Goal: Information Seeking & Learning: Learn about a topic

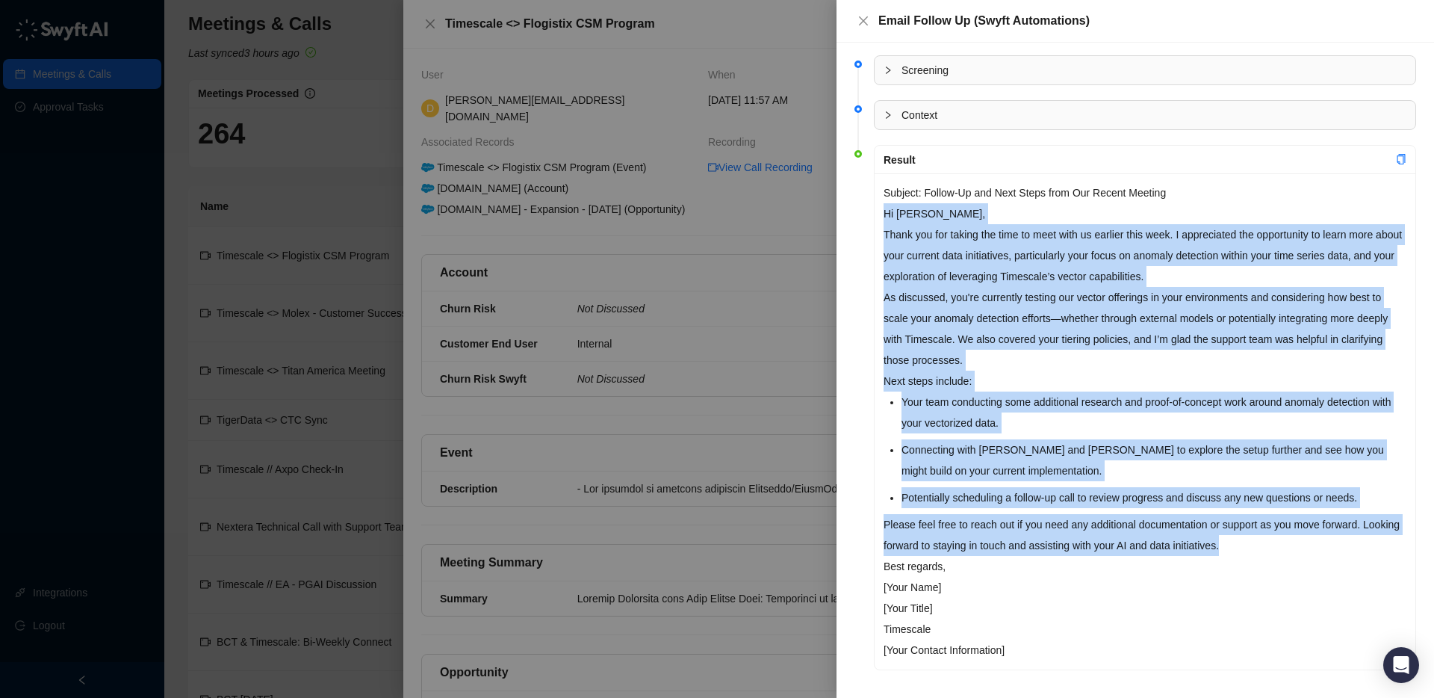
scroll to position [796, 0]
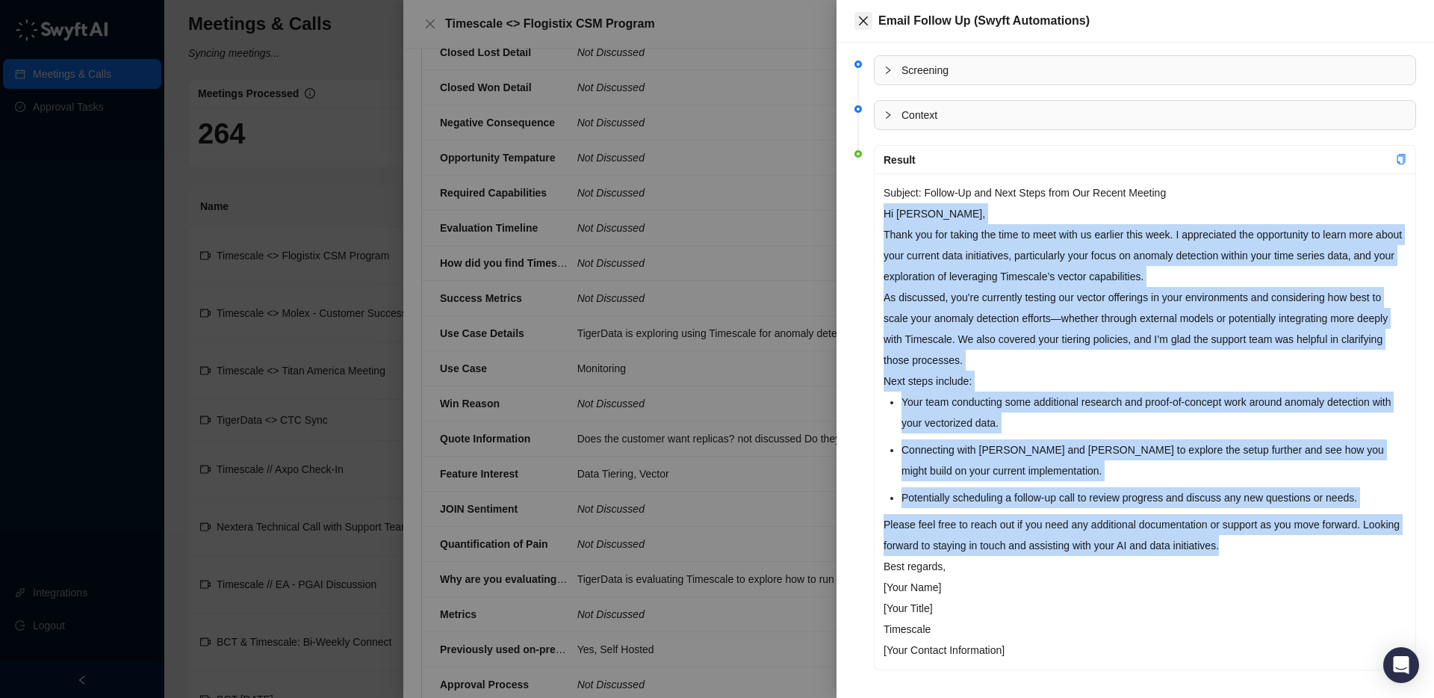
click at [861, 22] on icon "close" at bounding box center [863, 20] width 9 height 9
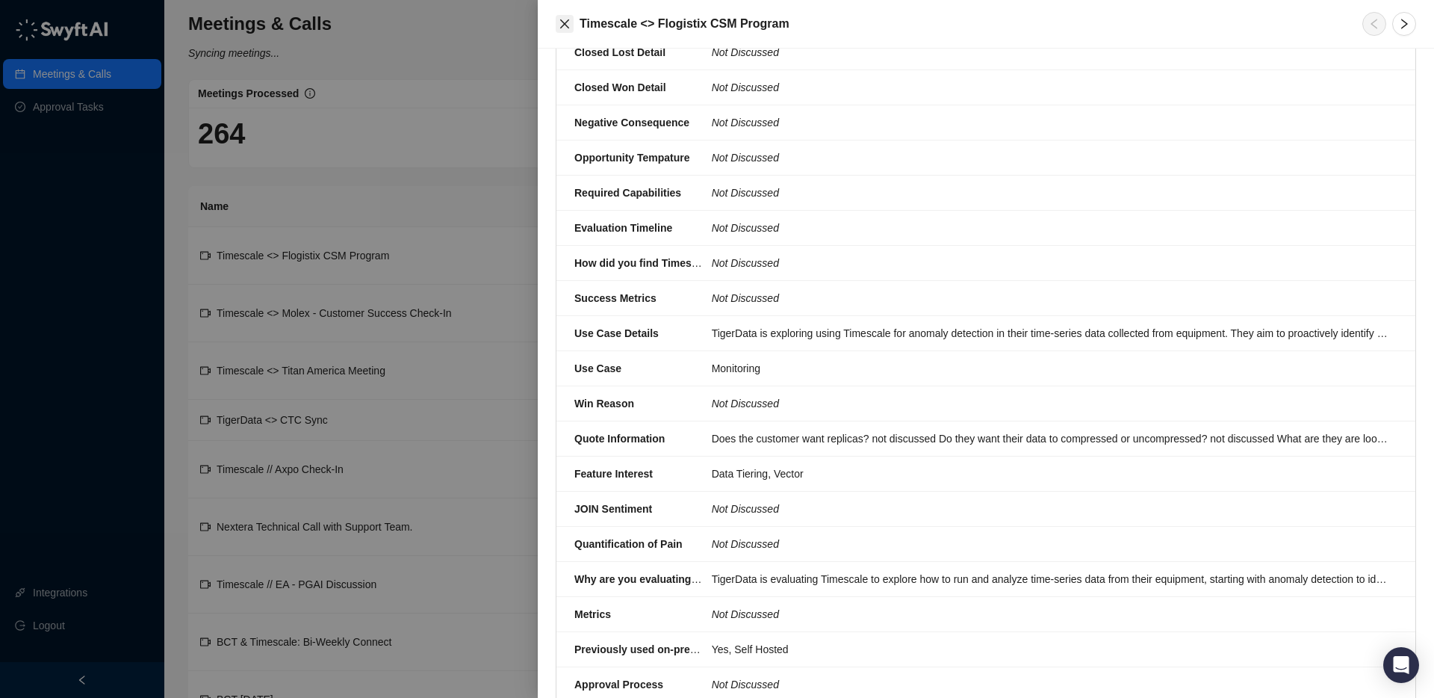
click at [565, 23] on icon "close" at bounding box center [564, 23] width 9 height 9
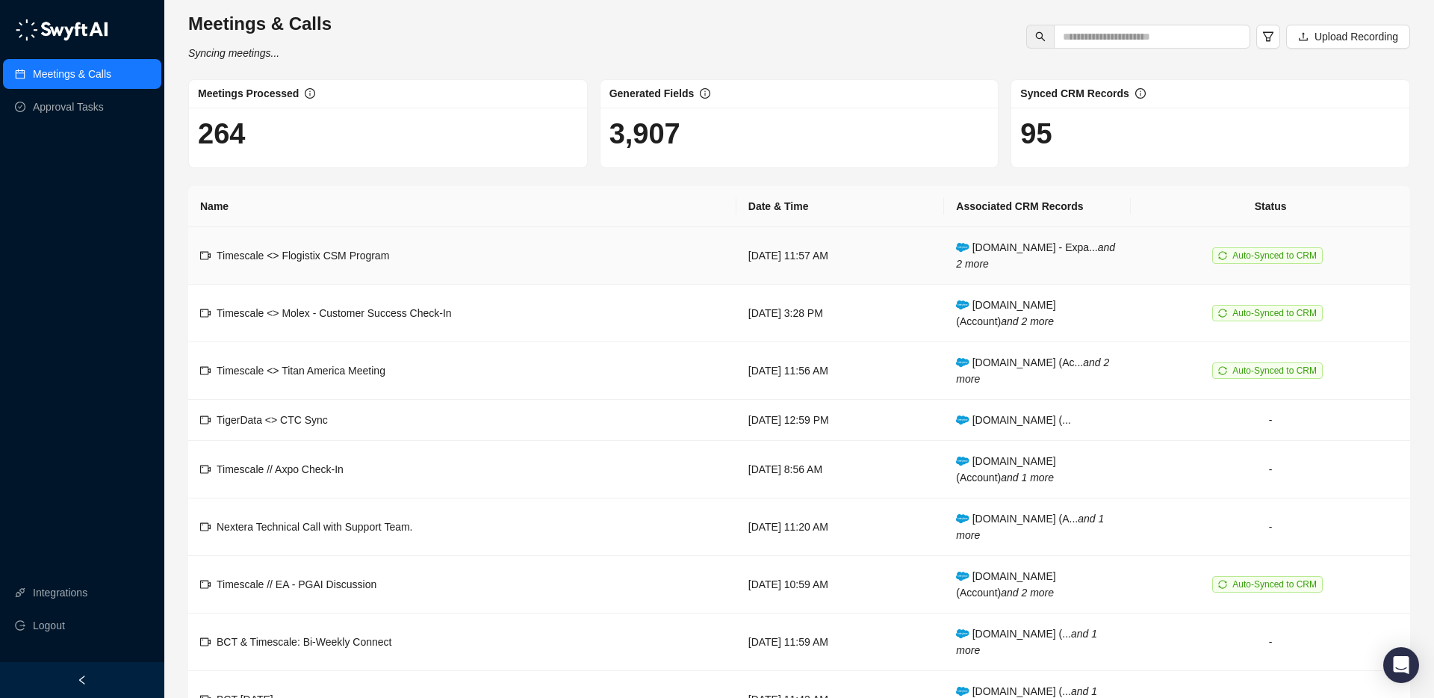
click at [622, 259] on td "Timescale <> Flogistix CSM Program" at bounding box center [462, 256] width 548 height 58
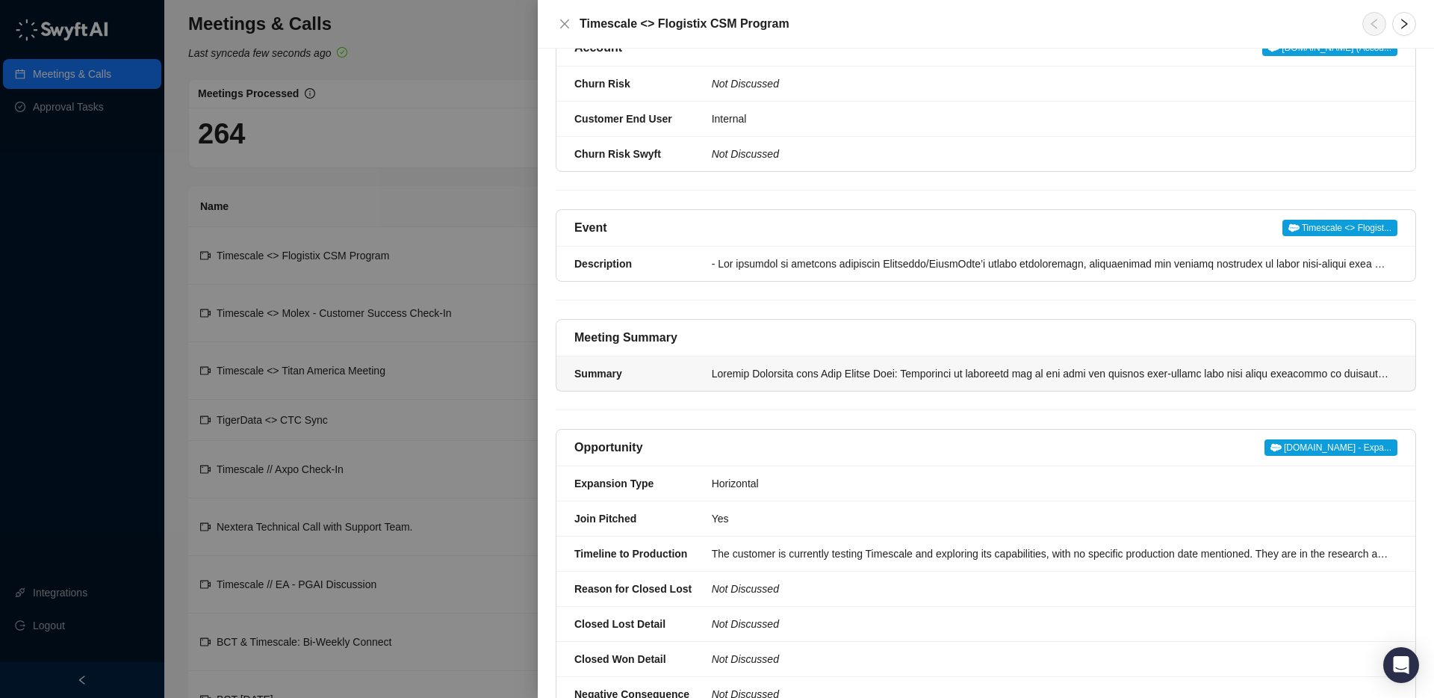
scroll to position [232, 0]
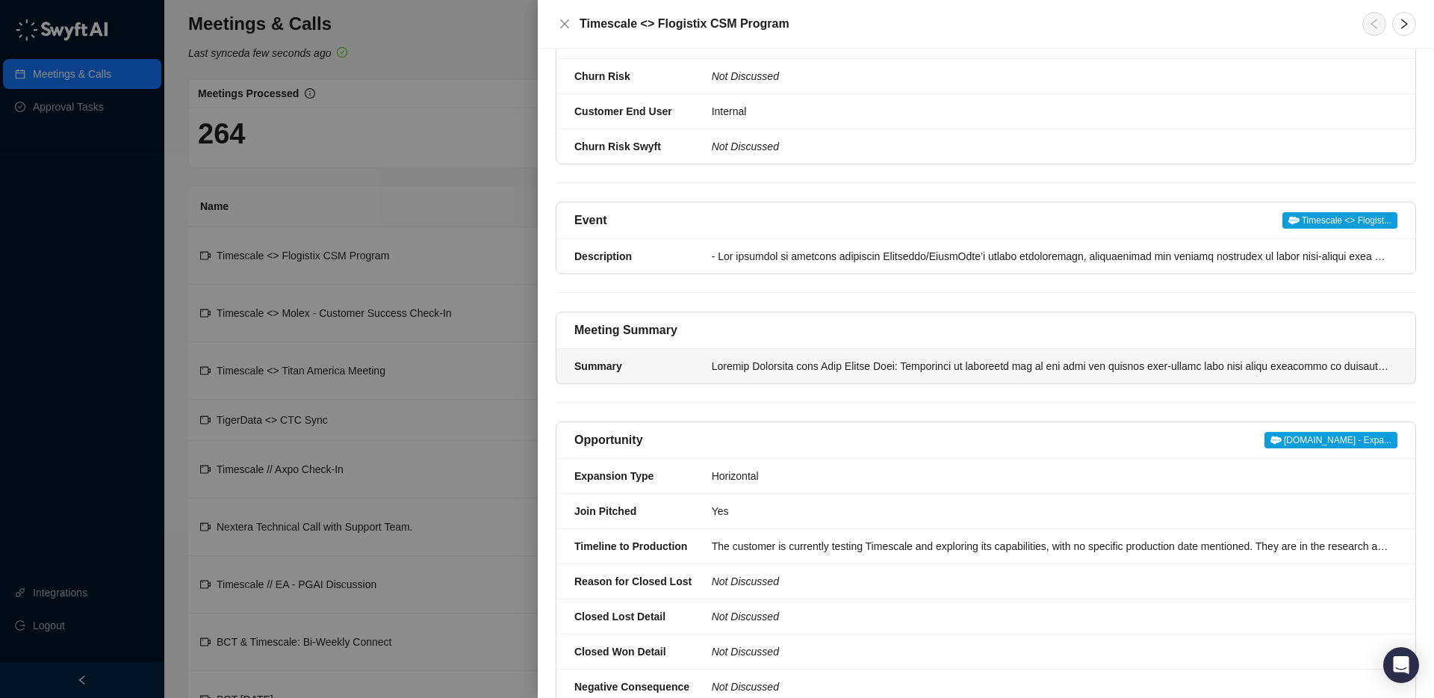
click at [746, 371] on div at bounding box center [1050, 366] width 677 height 16
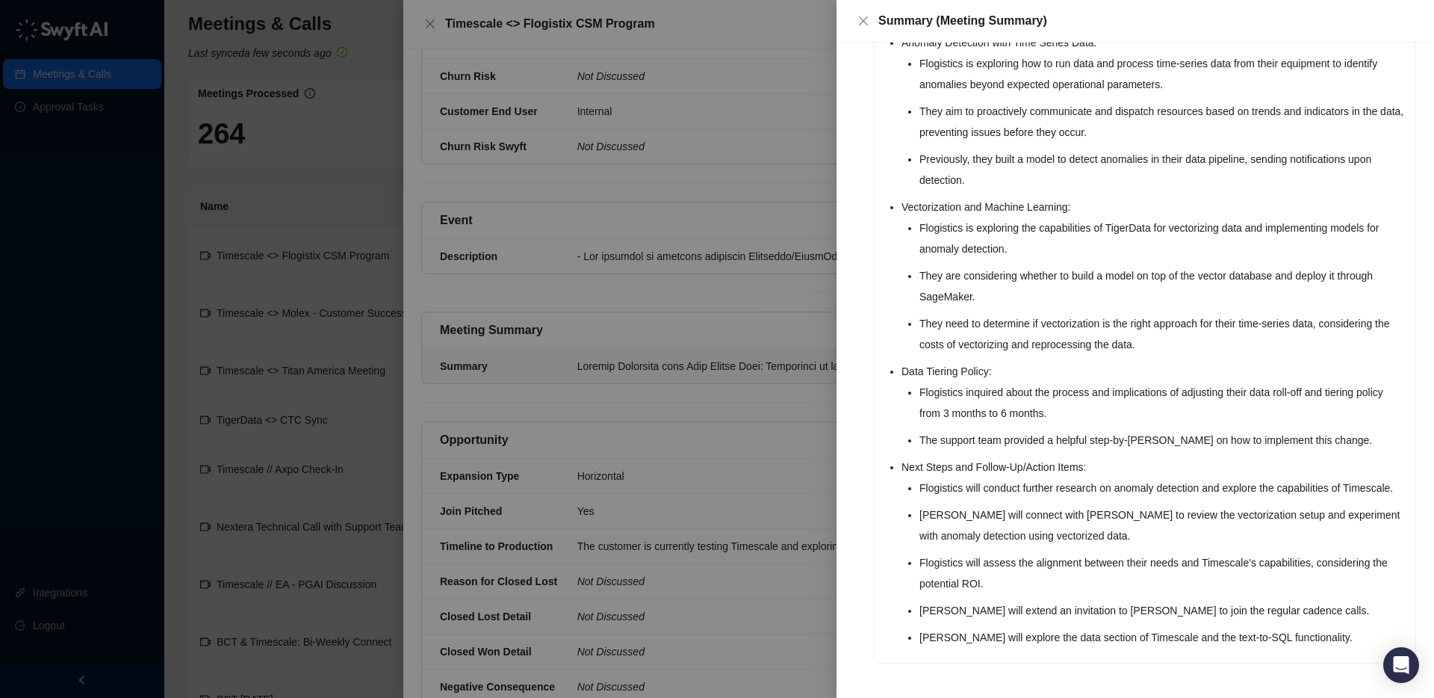
scroll to position [175, 0]
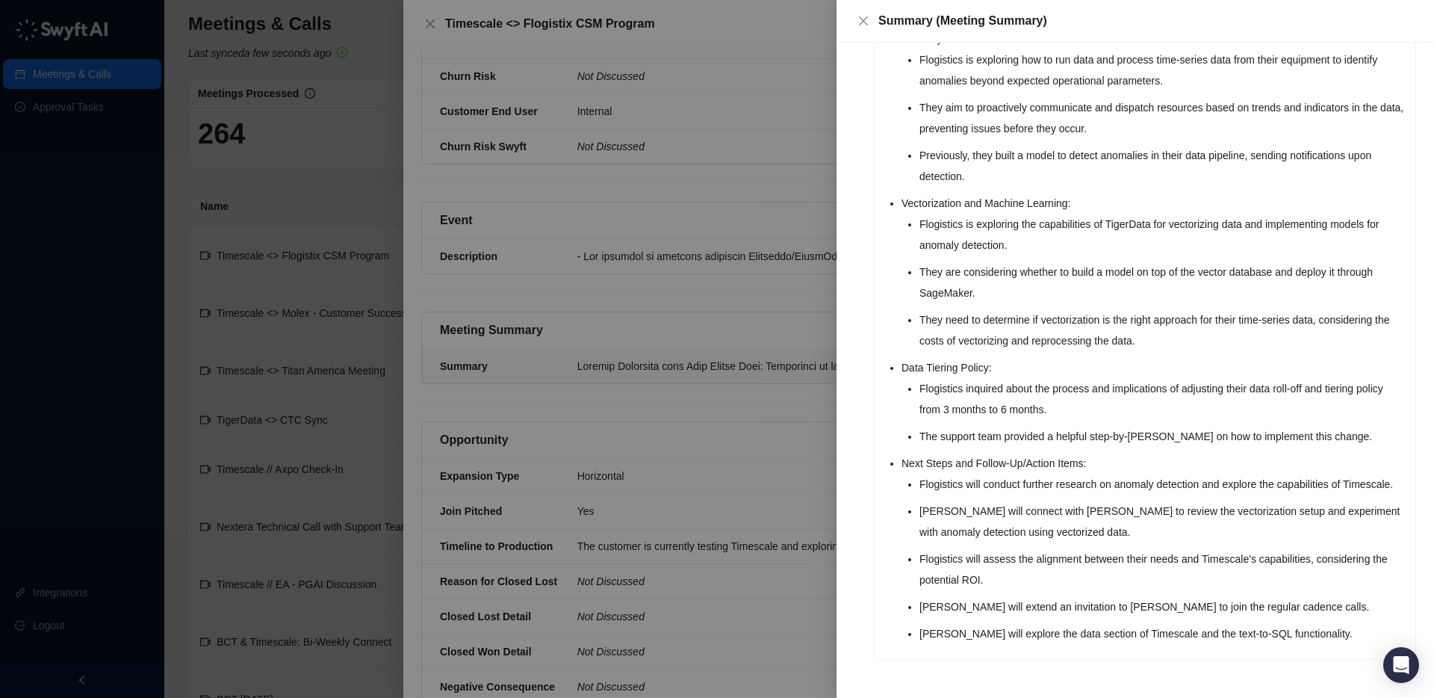
click at [678, 338] on div at bounding box center [717, 349] width 1434 height 698
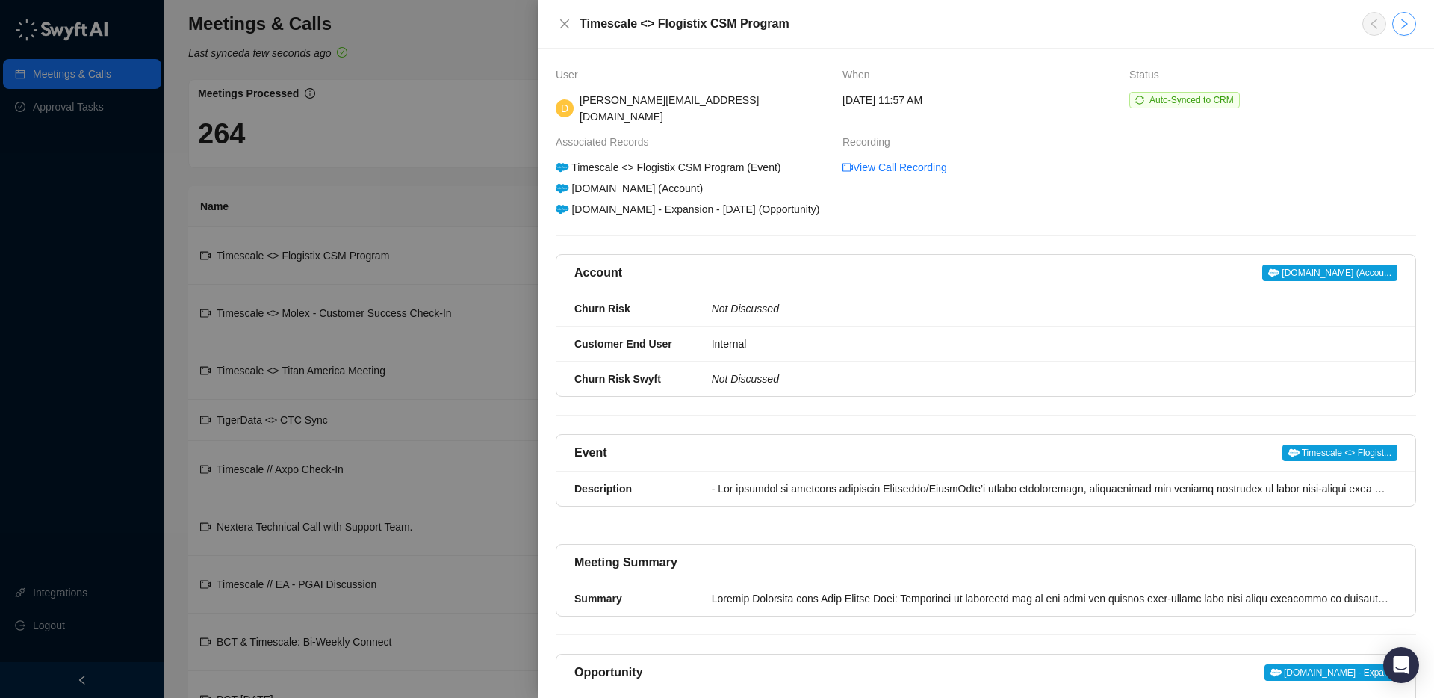
click at [1401, 19] on icon "right" at bounding box center [1404, 24] width 12 height 12
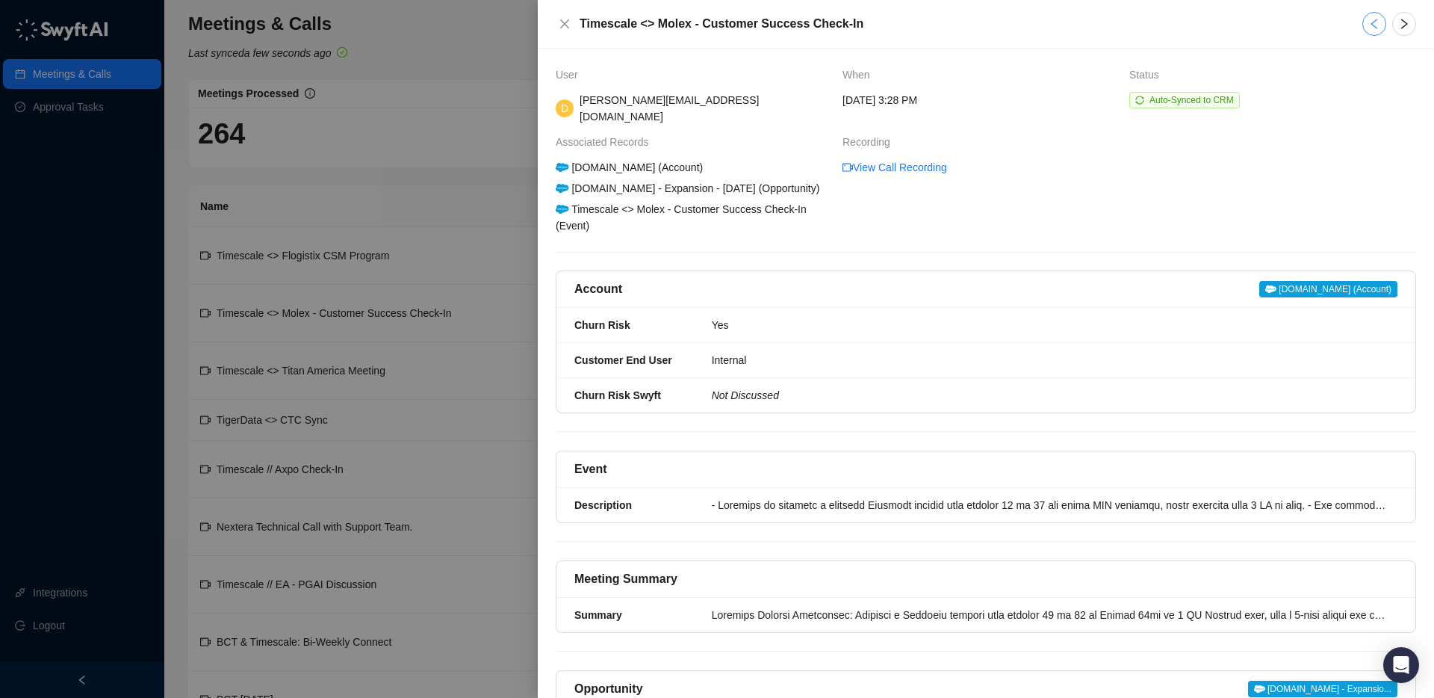
click at [1369, 25] on icon "left" at bounding box center [1375, 24] width 12 height 12
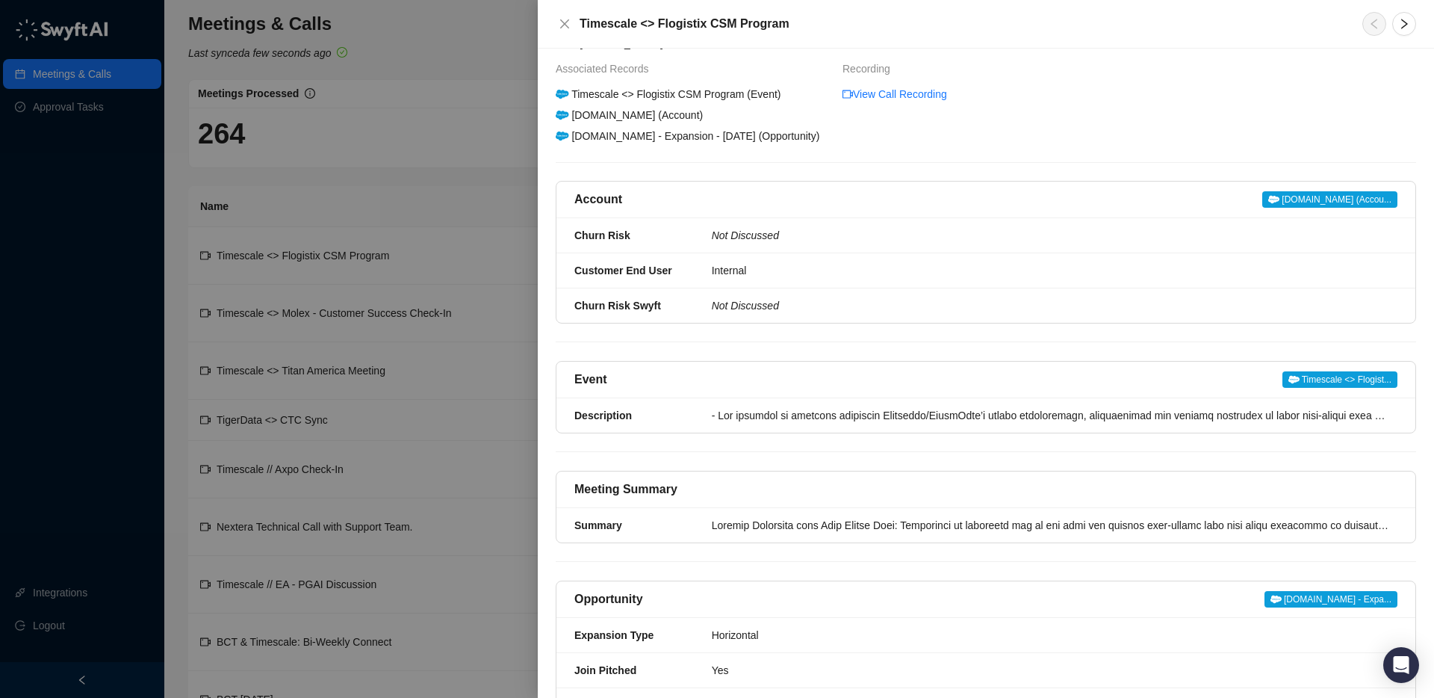
scroll to position [79, 0]
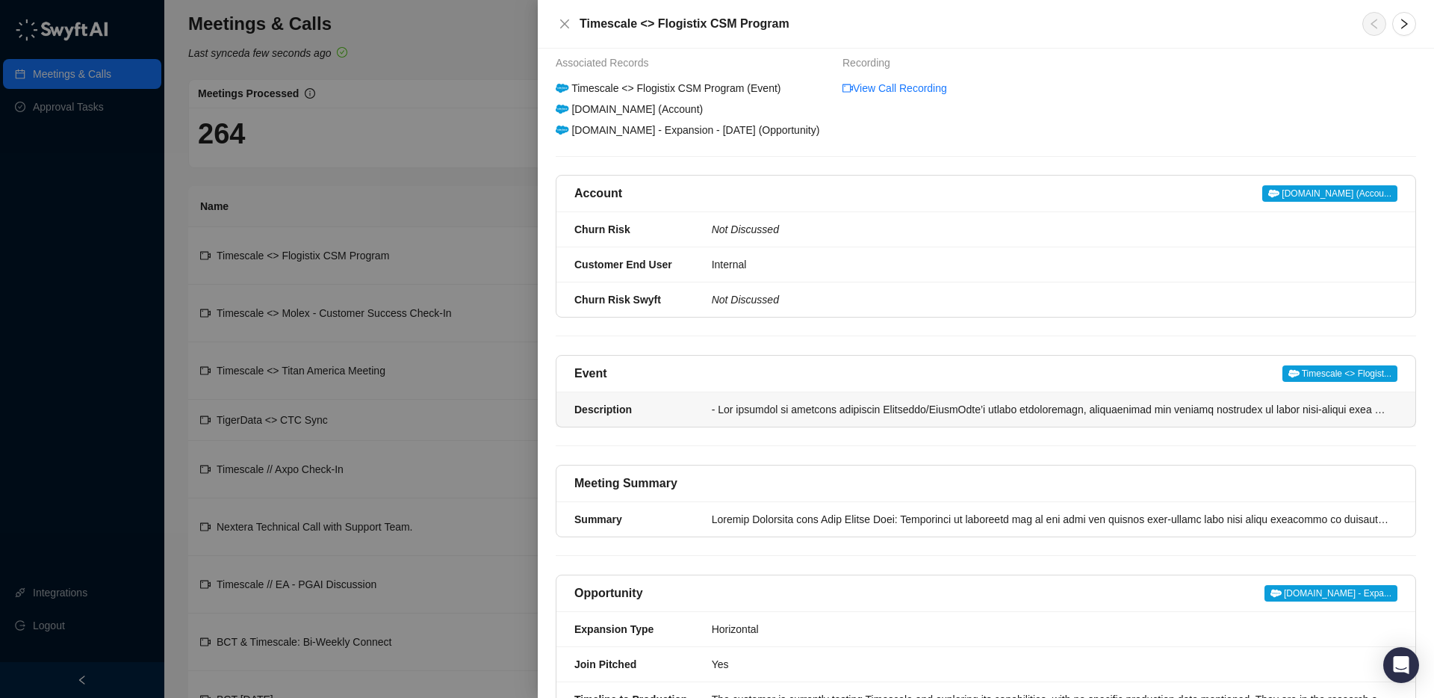
click at [669, 413] on div "Description" at bounding box center [638, 409] width 128 height 16
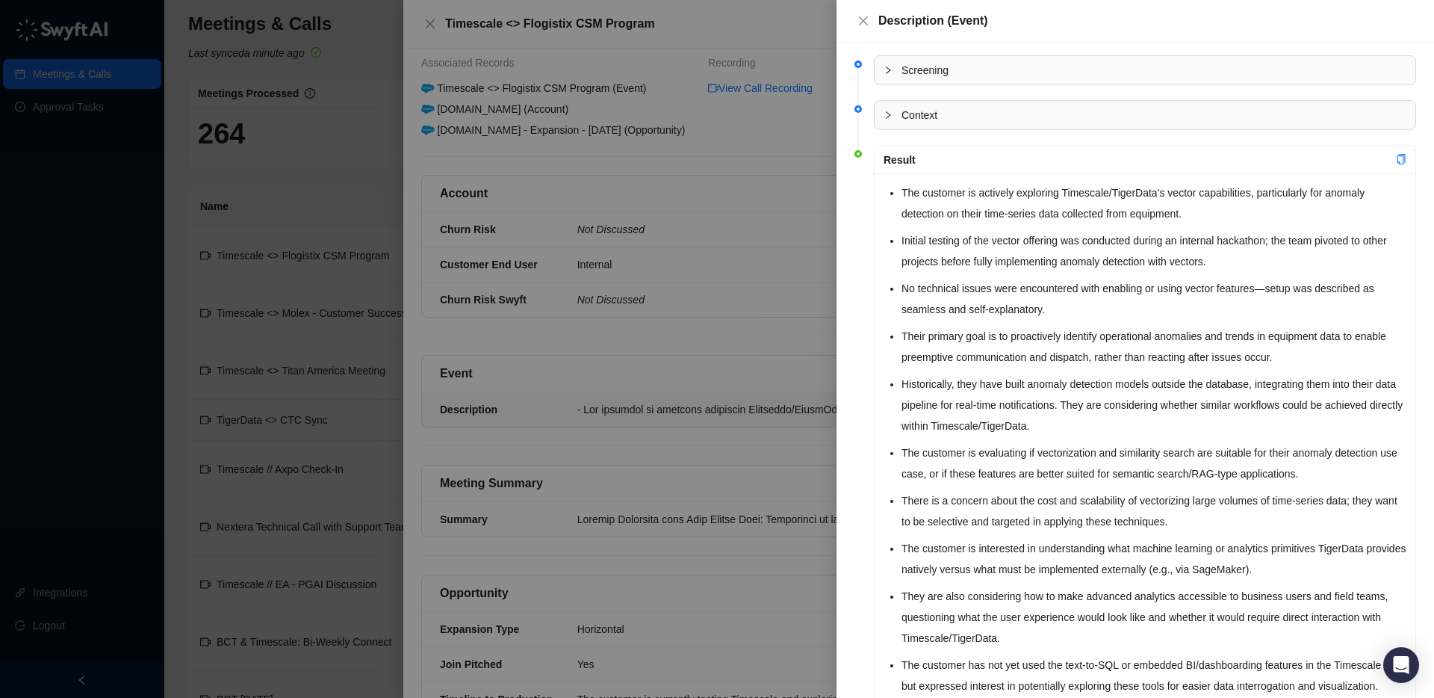
click at [669, 413] on div at bounding box center [717, 349] width 1434 height 698
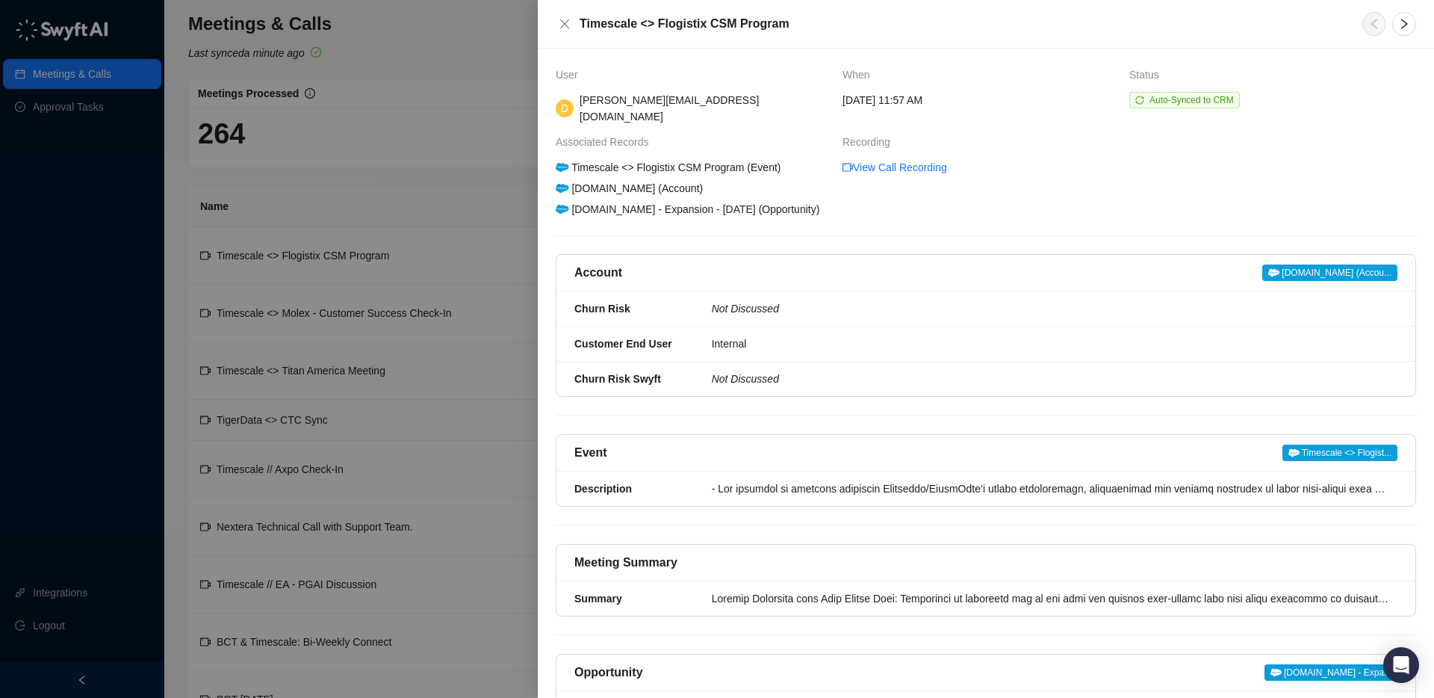
click at [565, 25] on icon "close" at bounding box center [564, 23] width 9 height 9
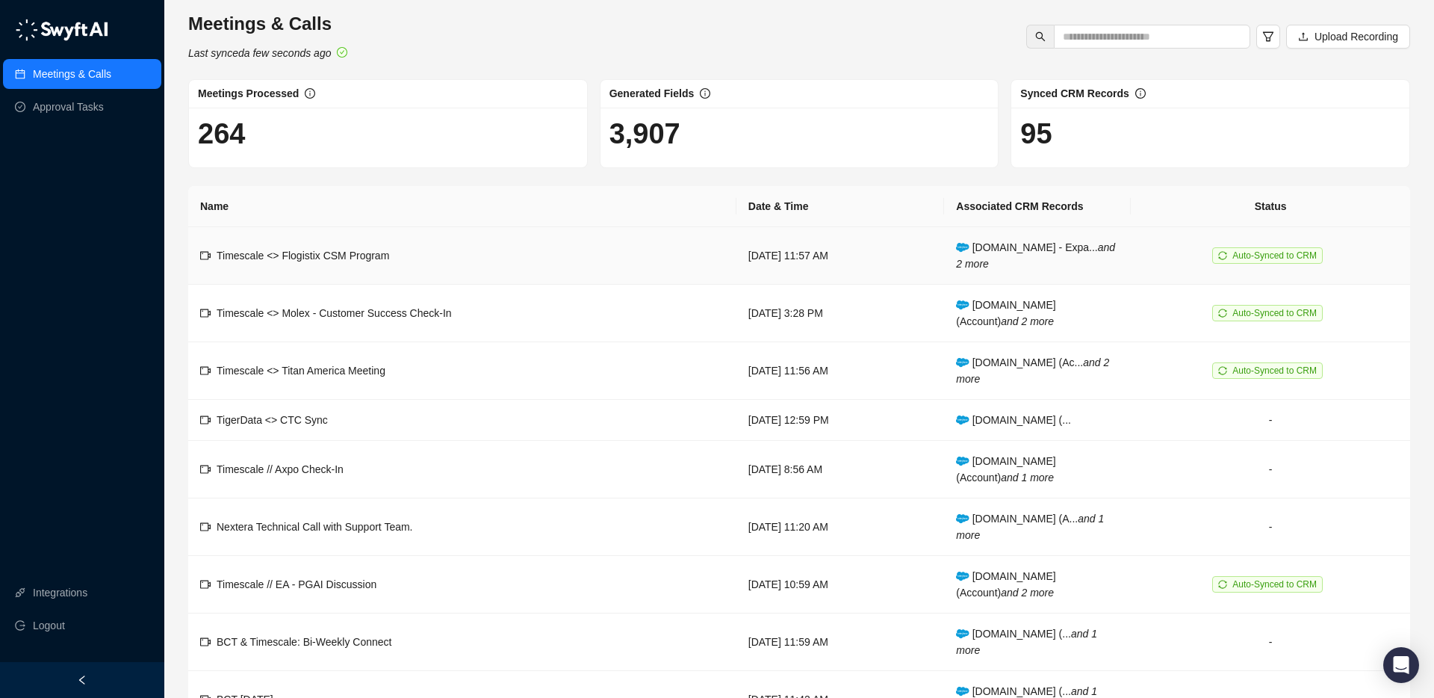
click at [474, 258] on td "Timescale <> Flogistix CSM Program" at bounding box center [462, 256] width 548 height 58
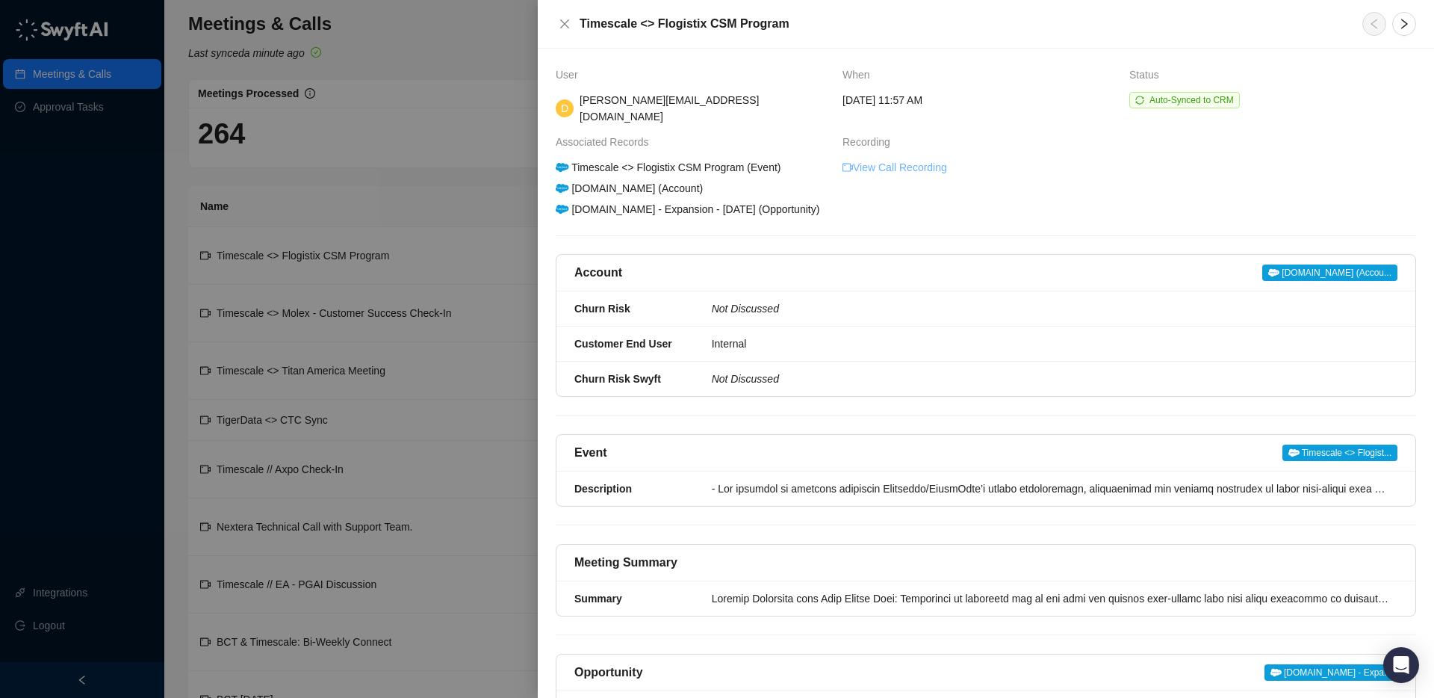
click at [891, 159] on link "View Call Recording" at bounding box center [895, 167] width 105 height 16
